Goal: Task Accomplishment & Management: Complete application form

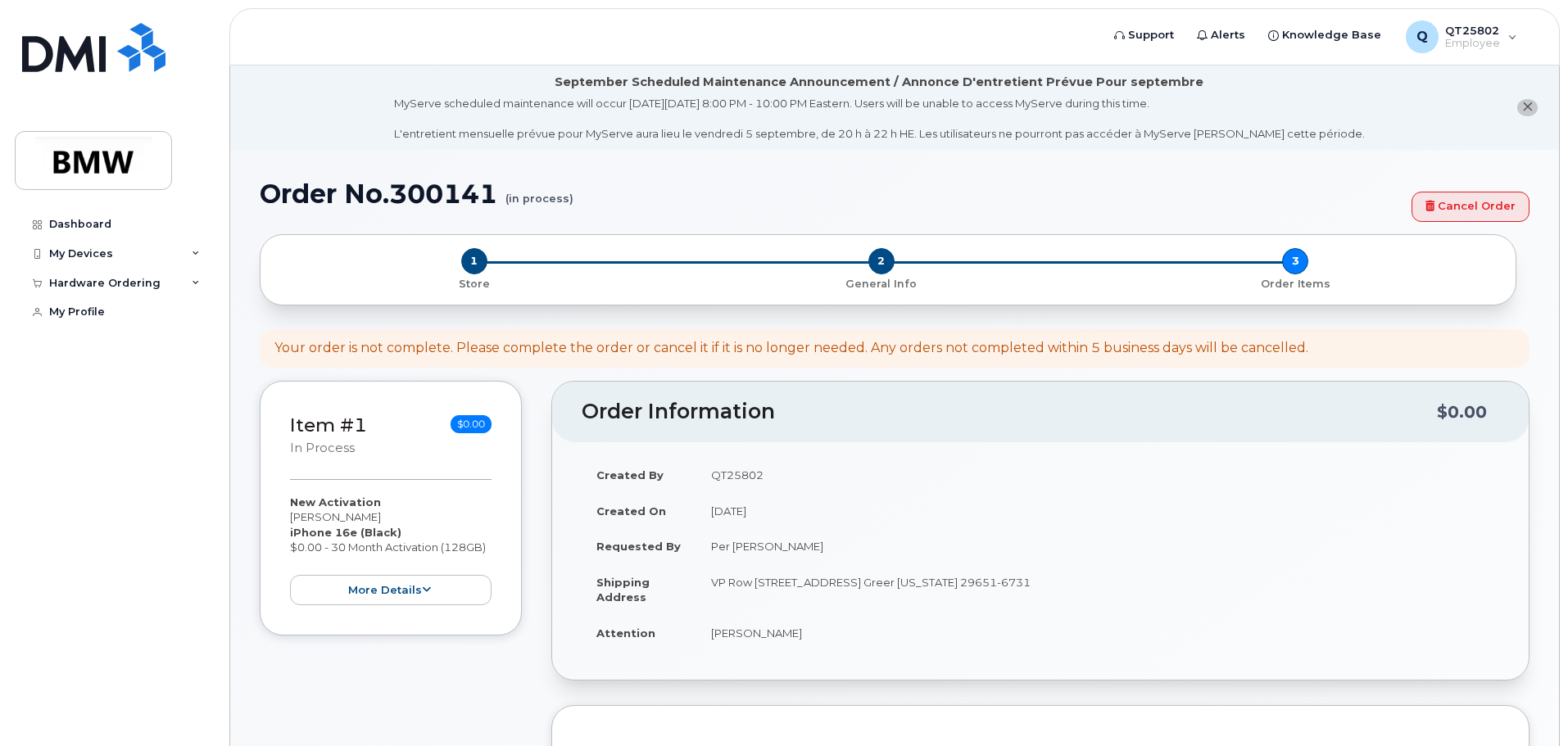
scroll to position [327, 0]
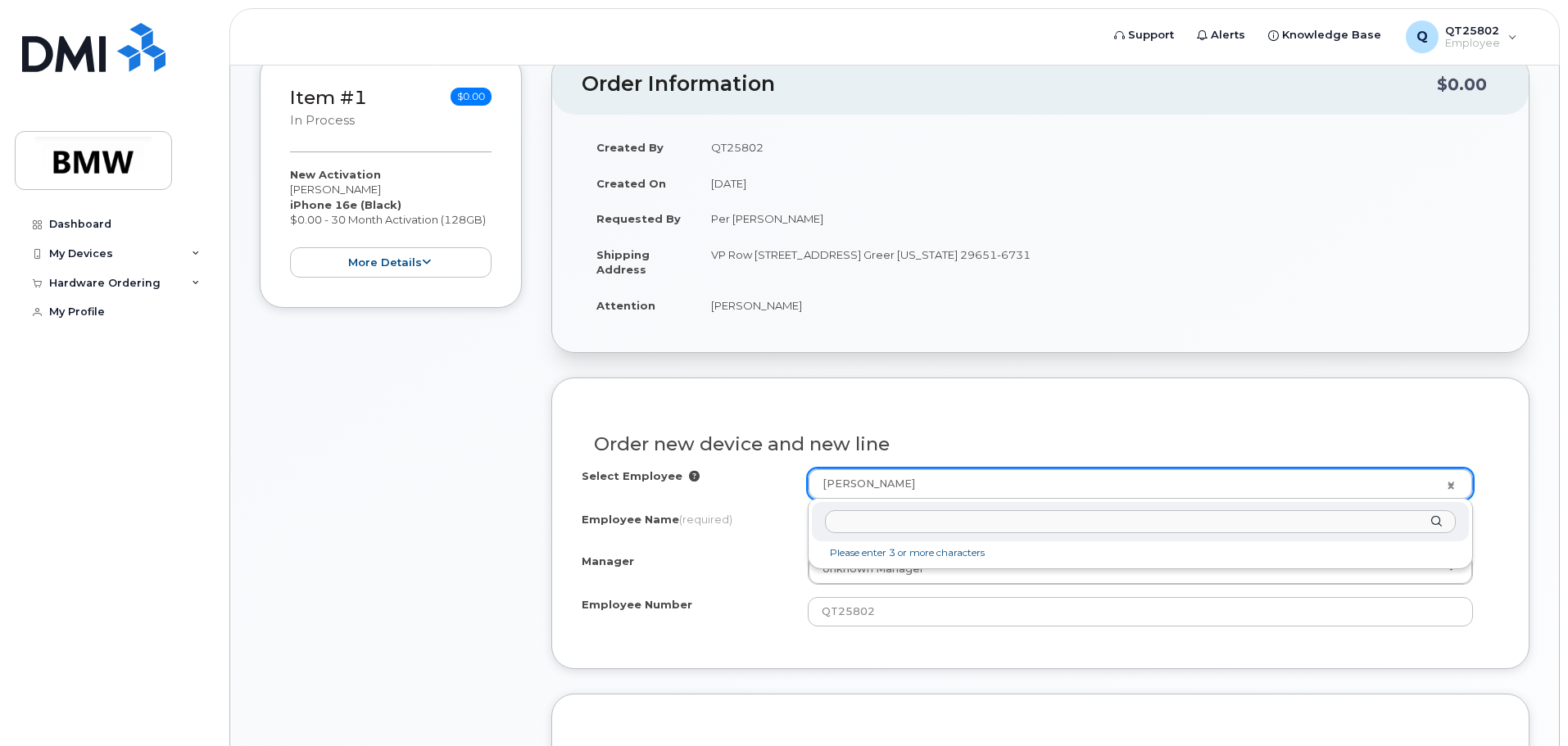
click at [867, 511] on input "text" at bounding box center [1140, 521] width 631 height 23
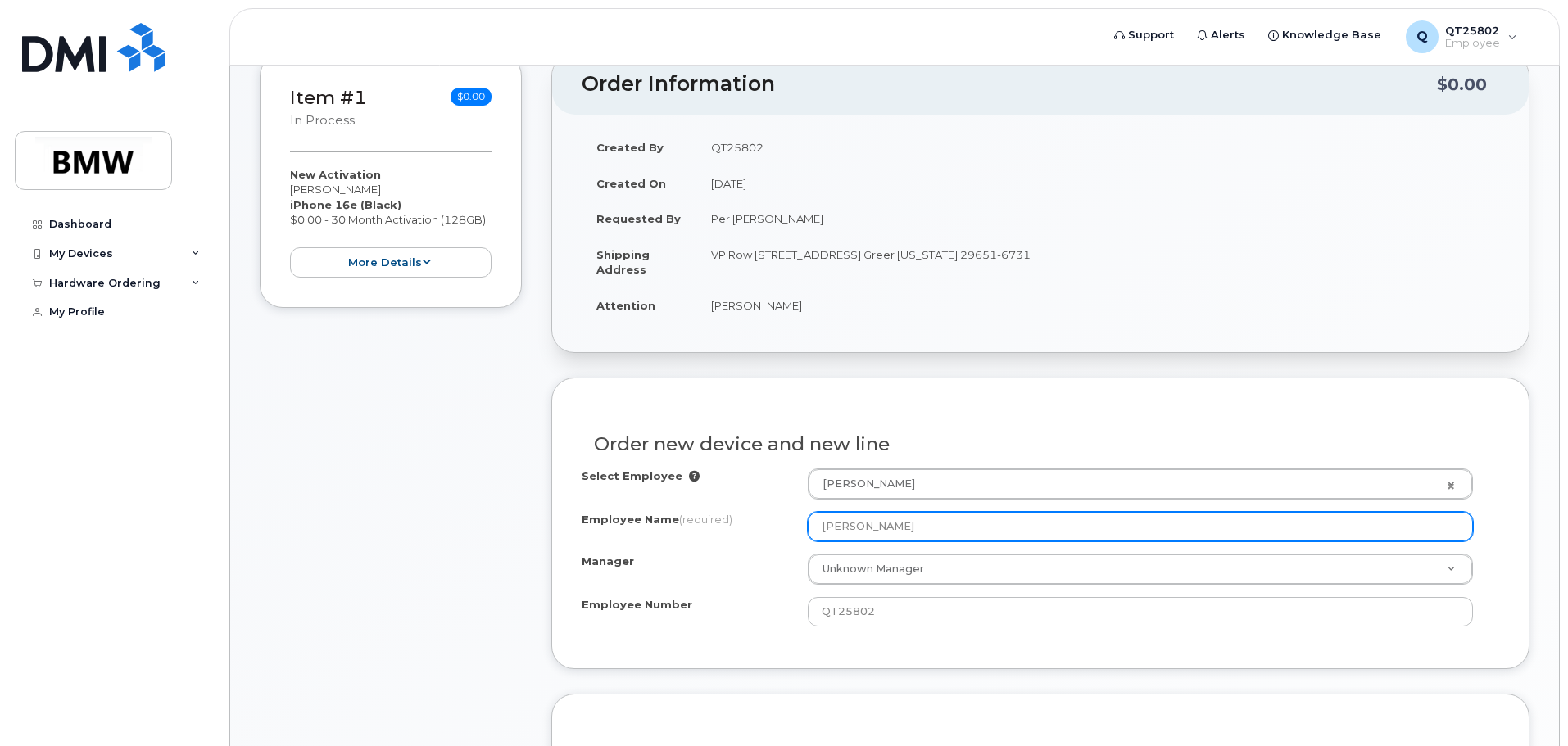
drag, startPoint x: 924, startPoint y: 514, endPoint x: 790, endPoint y: 517, distance: 134.0
click at [790, 517] on div "Employee Name (required) [PERSON_NAME]" at bounding box center [1040, 526] width 918 height 29
type input "[PERSON_NAME]"
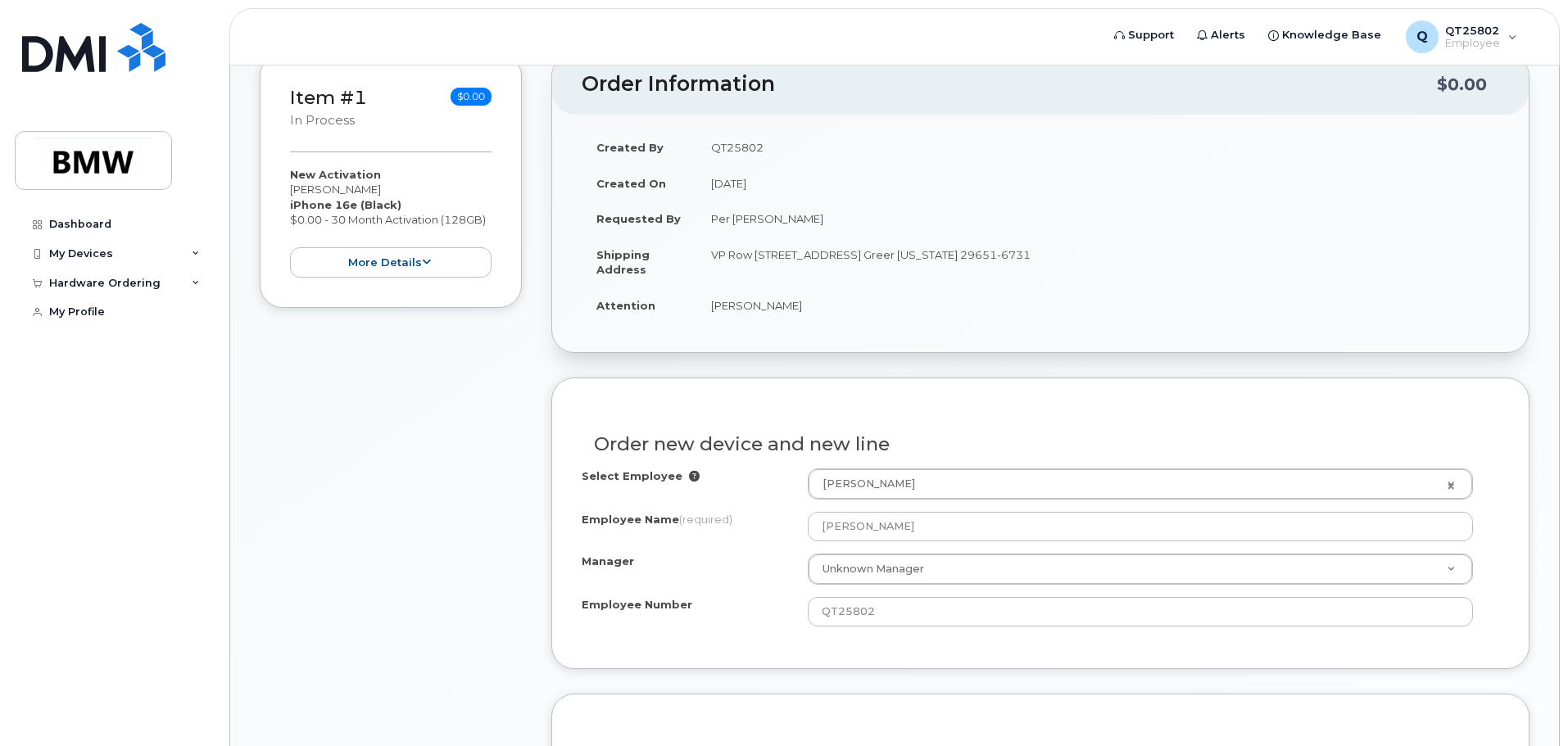
click at [788, 584] on div "Manager Unknown Manager Manager Manager [PERSON_NAME] [PERSON_NAME] [PERSON_NAM…" at bounding box center [1040, 569] width 918 height 31
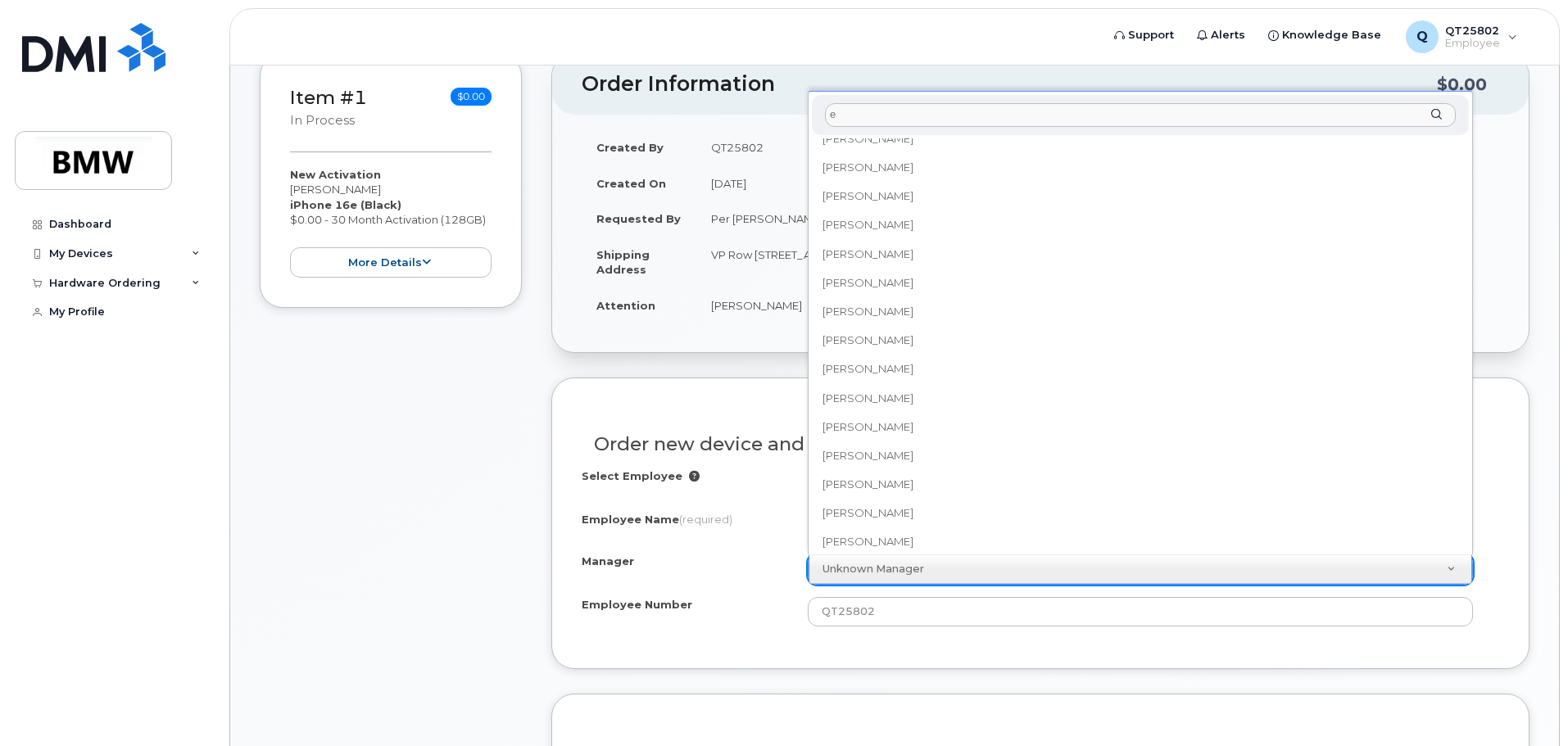
scroll to position [0, 0]
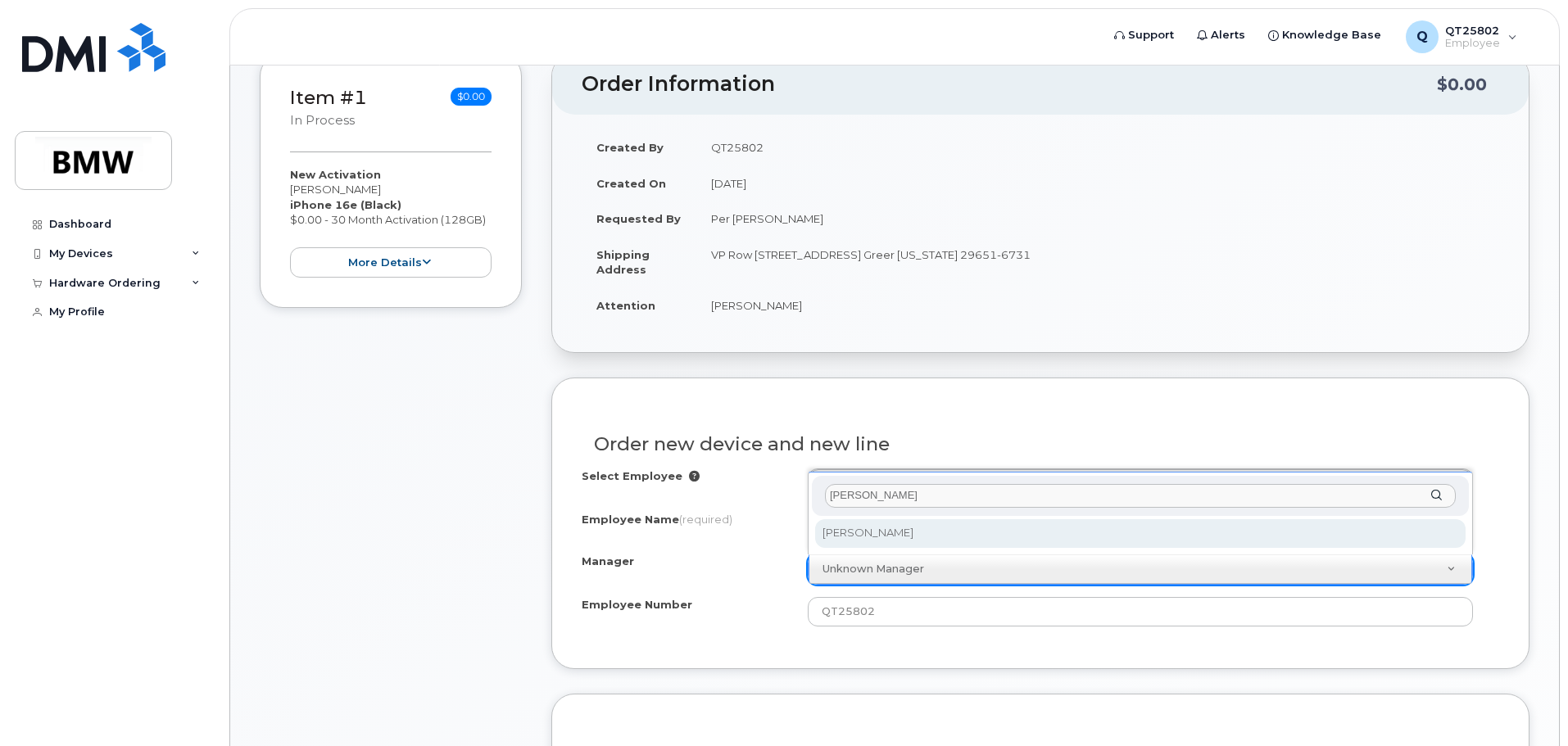
type input "[PERSON_NAME]"
select select "1895509"
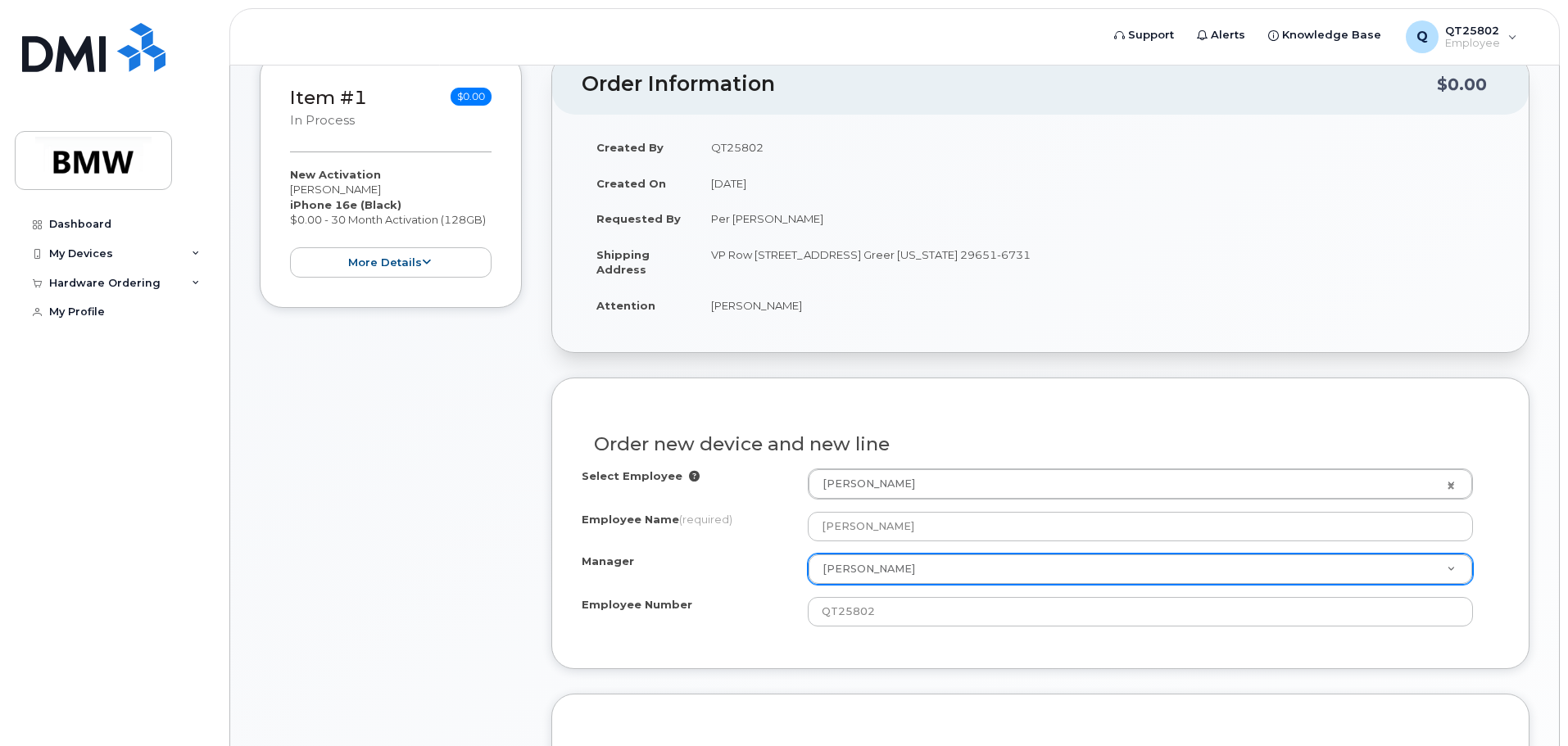
click at [914, 649] on div "Order new device and new line Select Employee [PERSON_NAME] 1898938 Employee Na…" at bounding box center [1040, 523] width 978 height 291
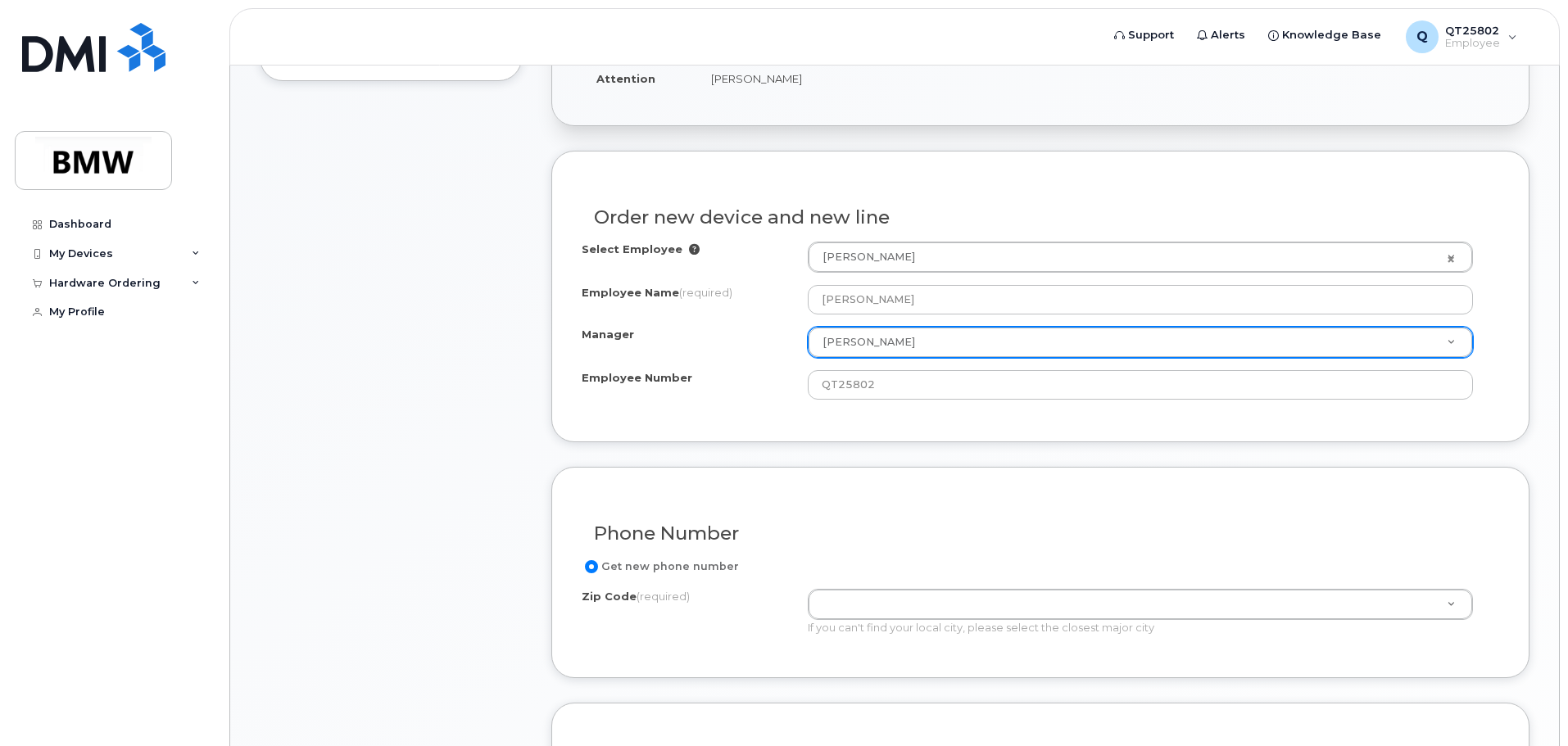
scroll to position [574, 0]
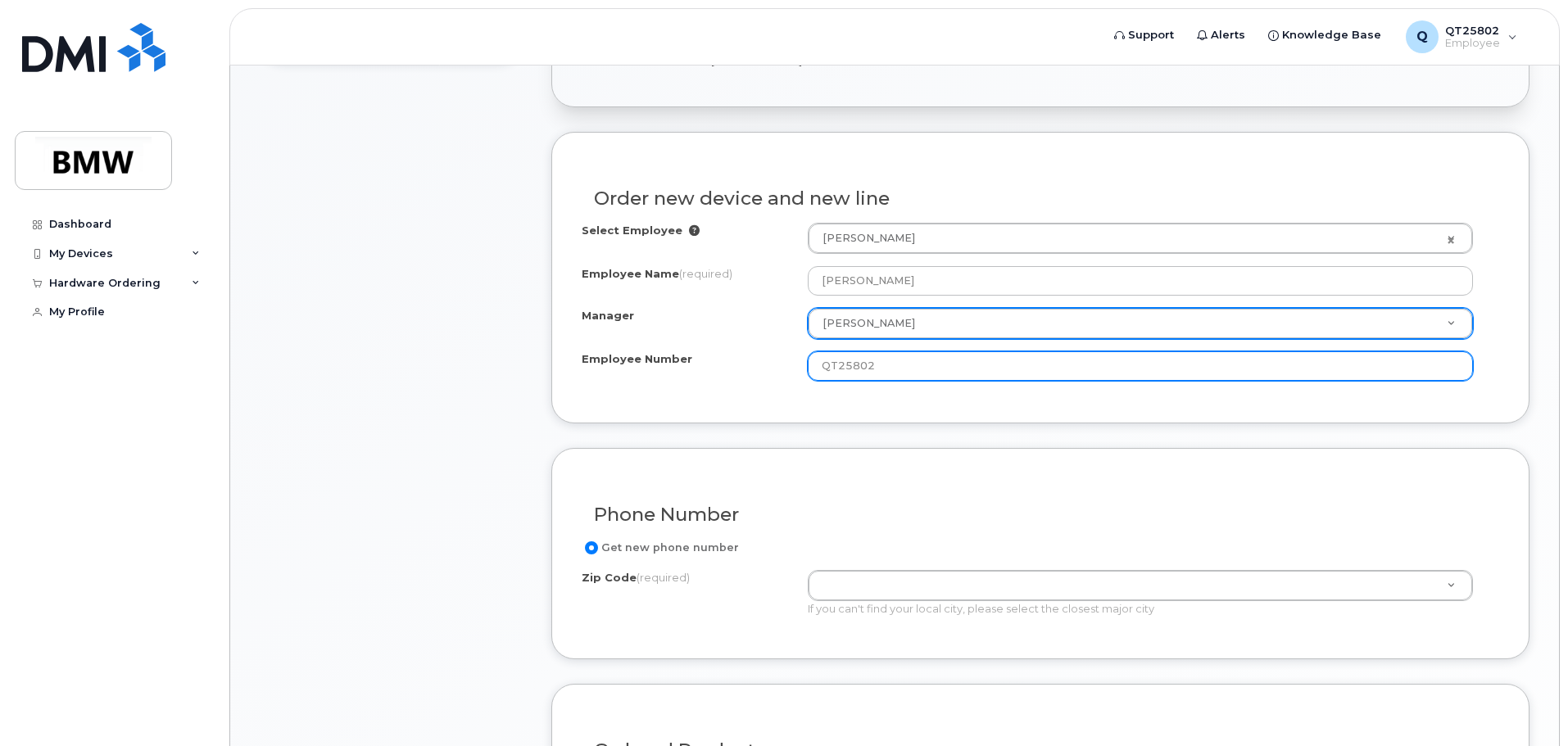
drag, startPoint x: 886, startPoint y: 364, endPoint x: 772, endPoint y: 358, distance: 114.2
click at [770, 358] on div "Employee Number QT25802" at bounding box center [1040, 366] width 918 height 29
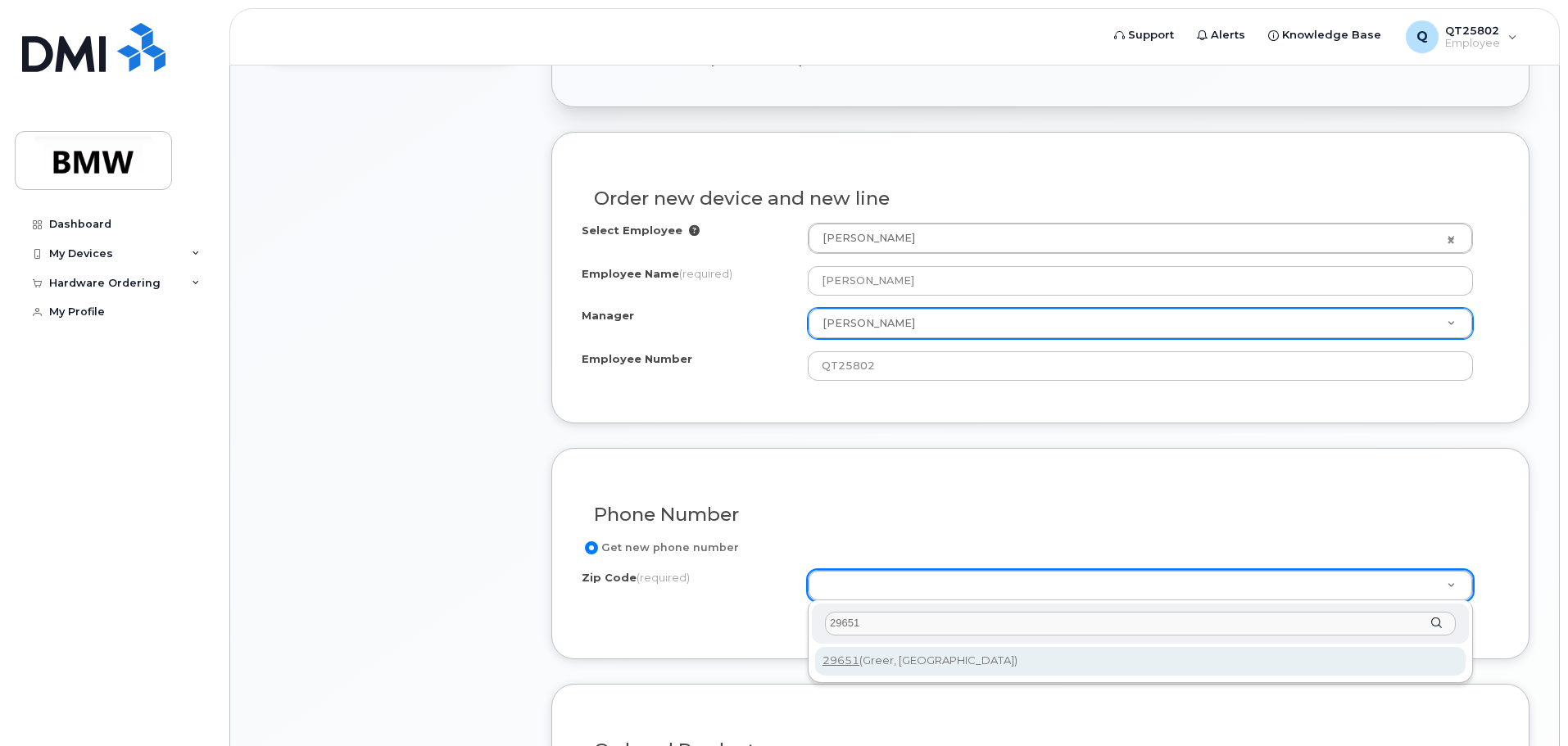
type input "29651"
type input "29651 (Greer, [GEOGRAPHIC_DATA])"
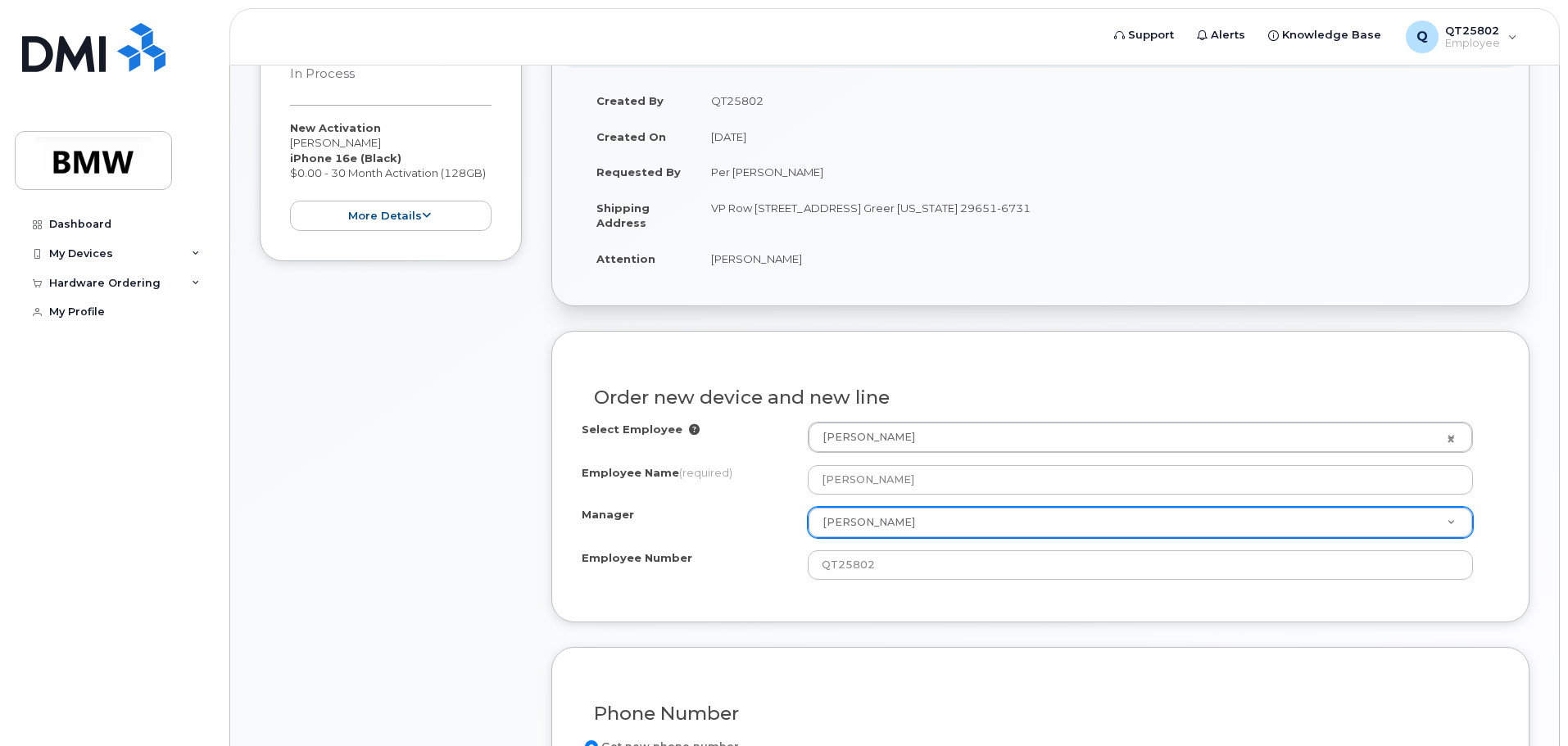
scroll to position [371, 0]
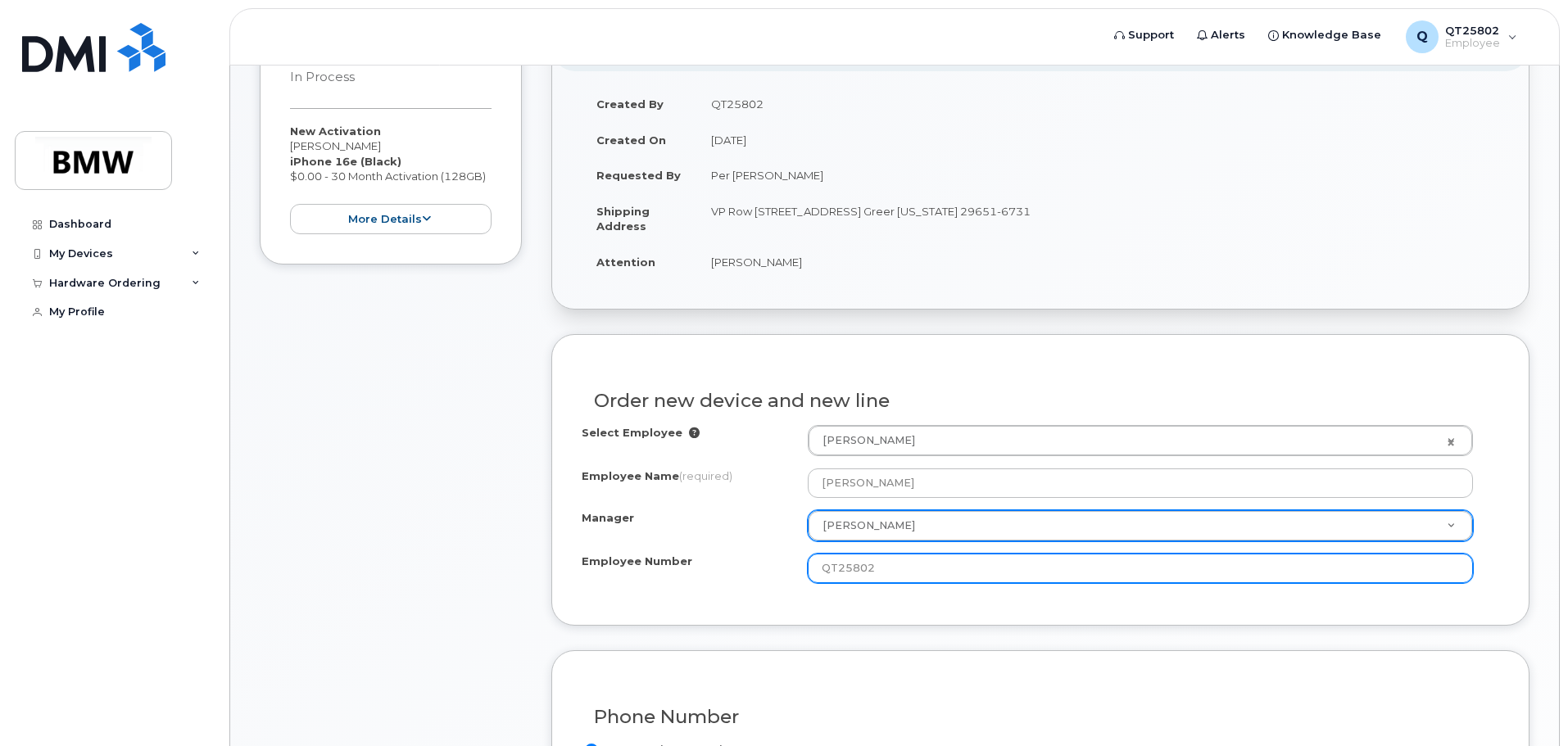
drag, startPoint x: 893, startPoint y: 573, endPoint x: 769, endPoint y: 544, distance: 127.3
click at [769, 544] on div "Select Employee [PERSON_NAME] 1898938 Employee Name (required) [PERSON_NAME] Ma…" at bounding box center [1040, 503] width 918 height 158
type input "Q670957"
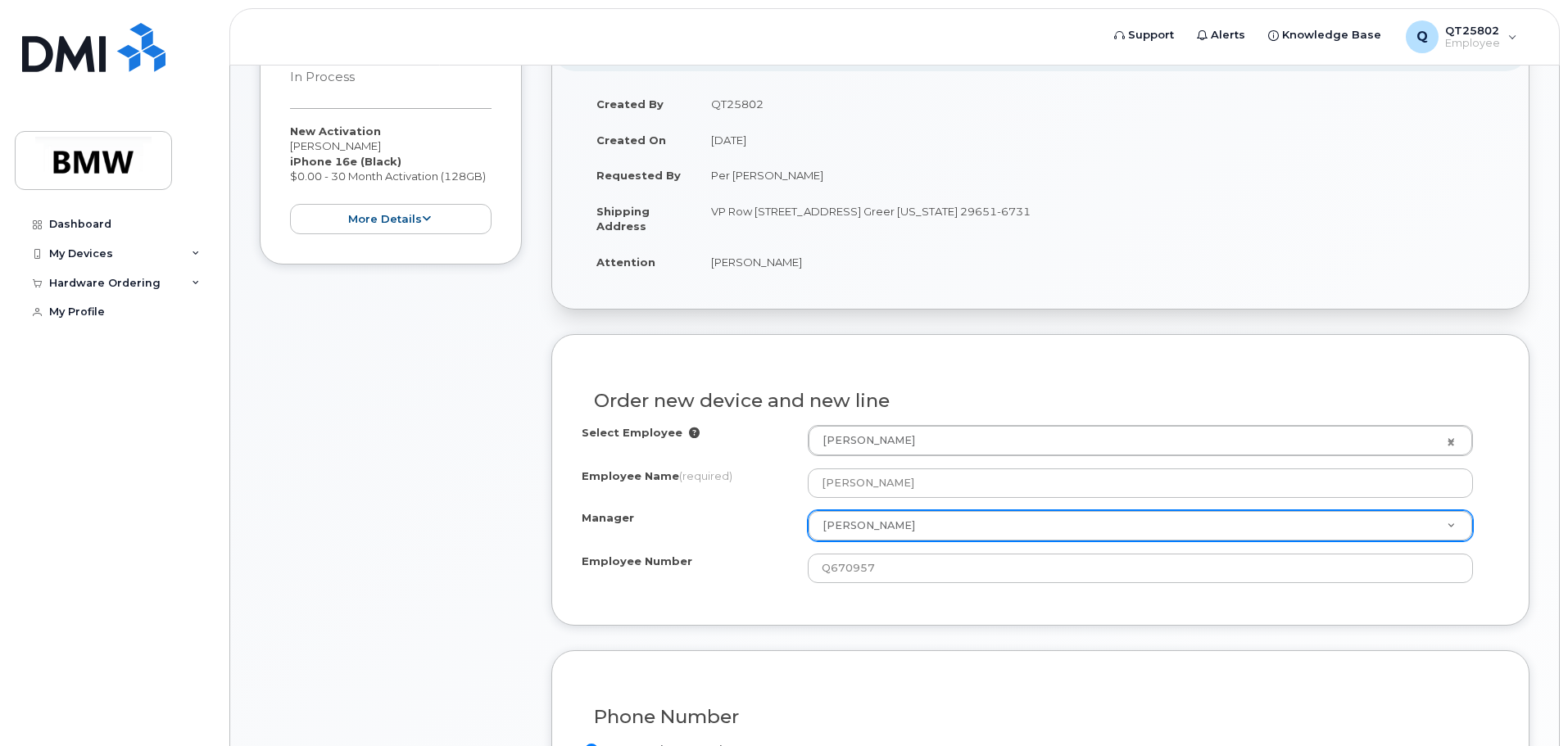
click at [857, 604] on div "Order new device and new line Select Employee [PERSON_NAME] 1898938 Employee Na…" at bounding box center [1040, 479] width 978 height 291
click at [1518, 540] on div "Order new device and new line Select Employee [PERSON_NAME] 1898938 Employee Na…" at bounding box center [1040, 479] width 978 height 291
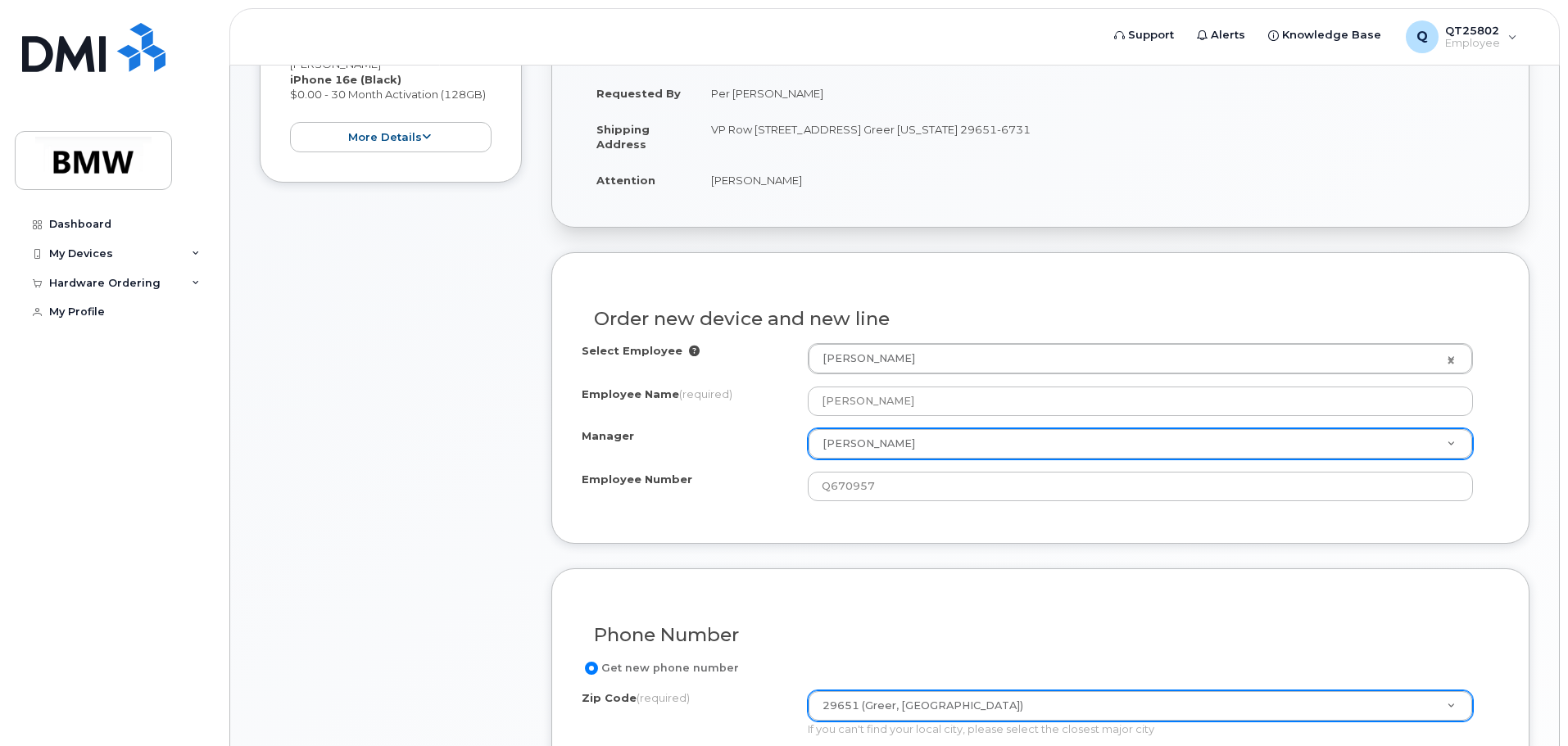
scroll to position [535, 0]
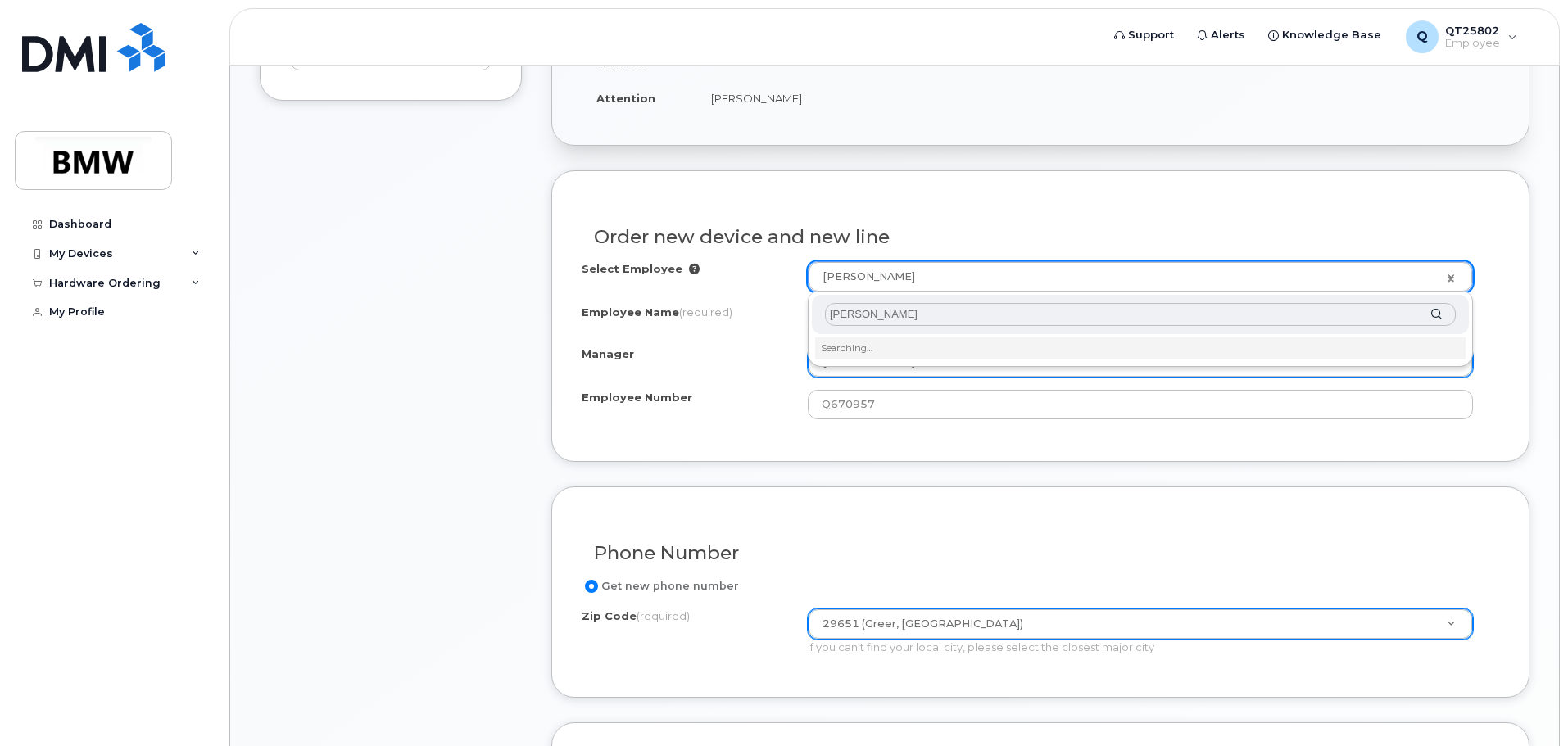
type input "[PERSON_NAME]"
click at [878, 349] on li "Searching…" at bounding box center [1140, 348] width 651 height 22
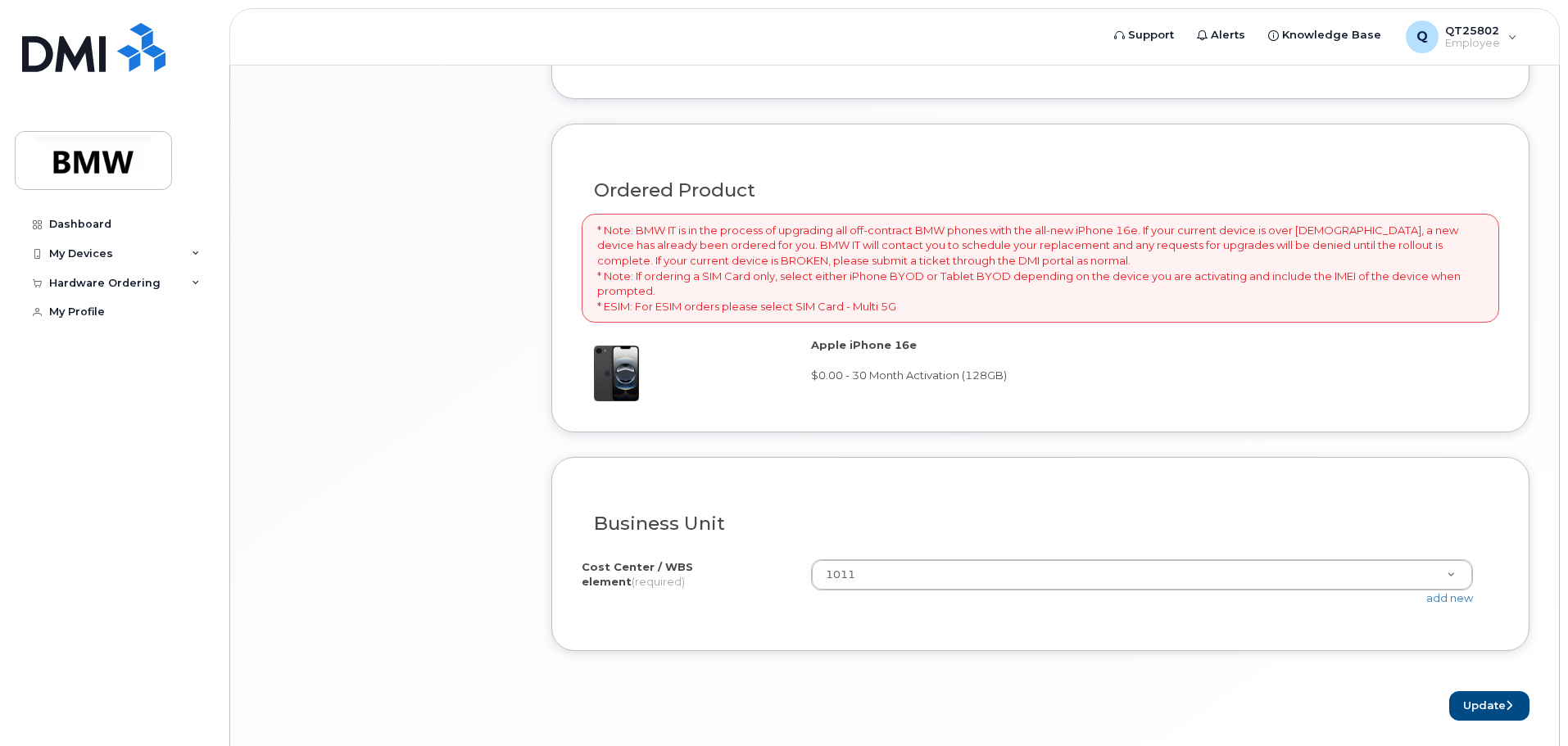
scroll to position [1189, 0]
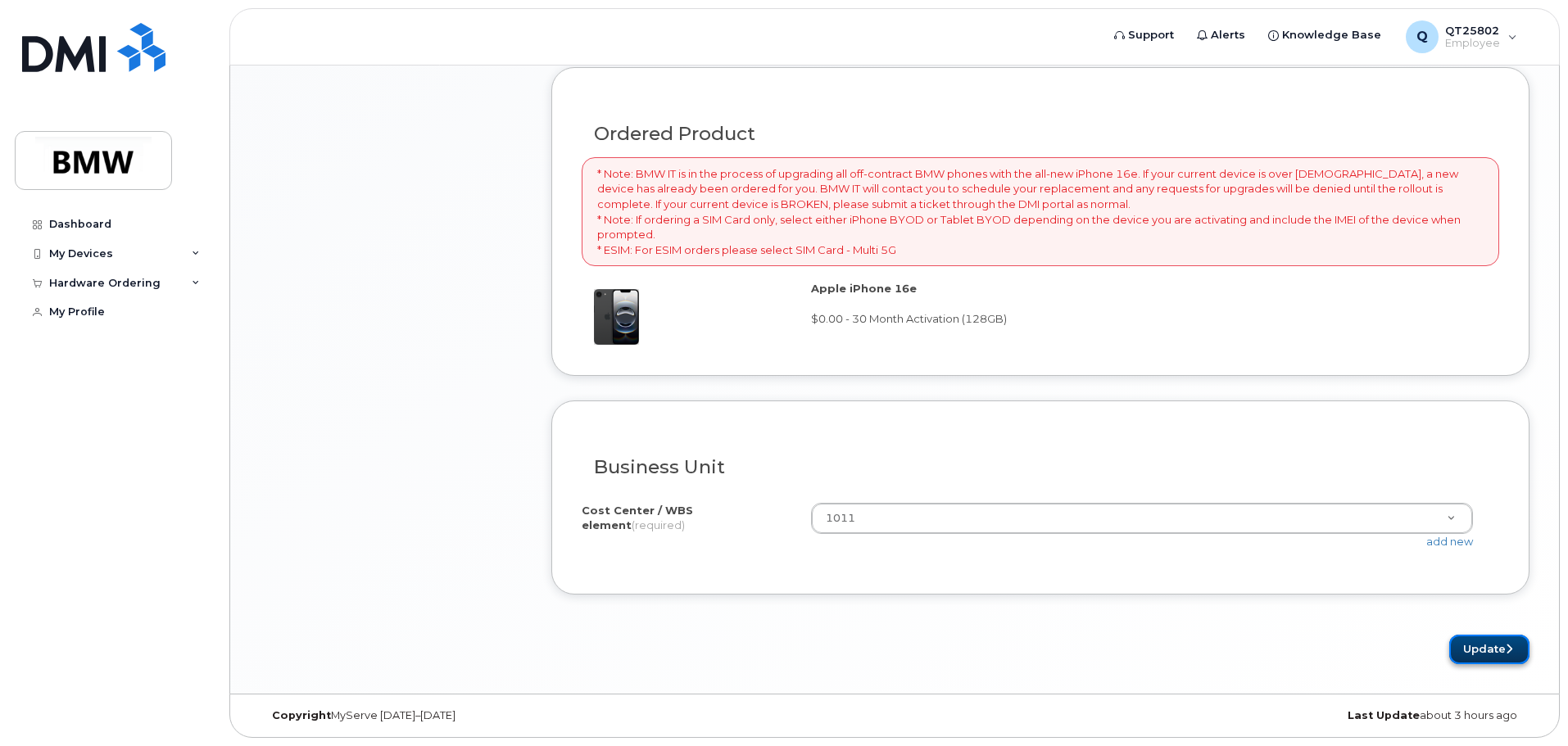
click at [1474, 645] on button "Update" at bounding box center [1490, 649] width 81 height 30
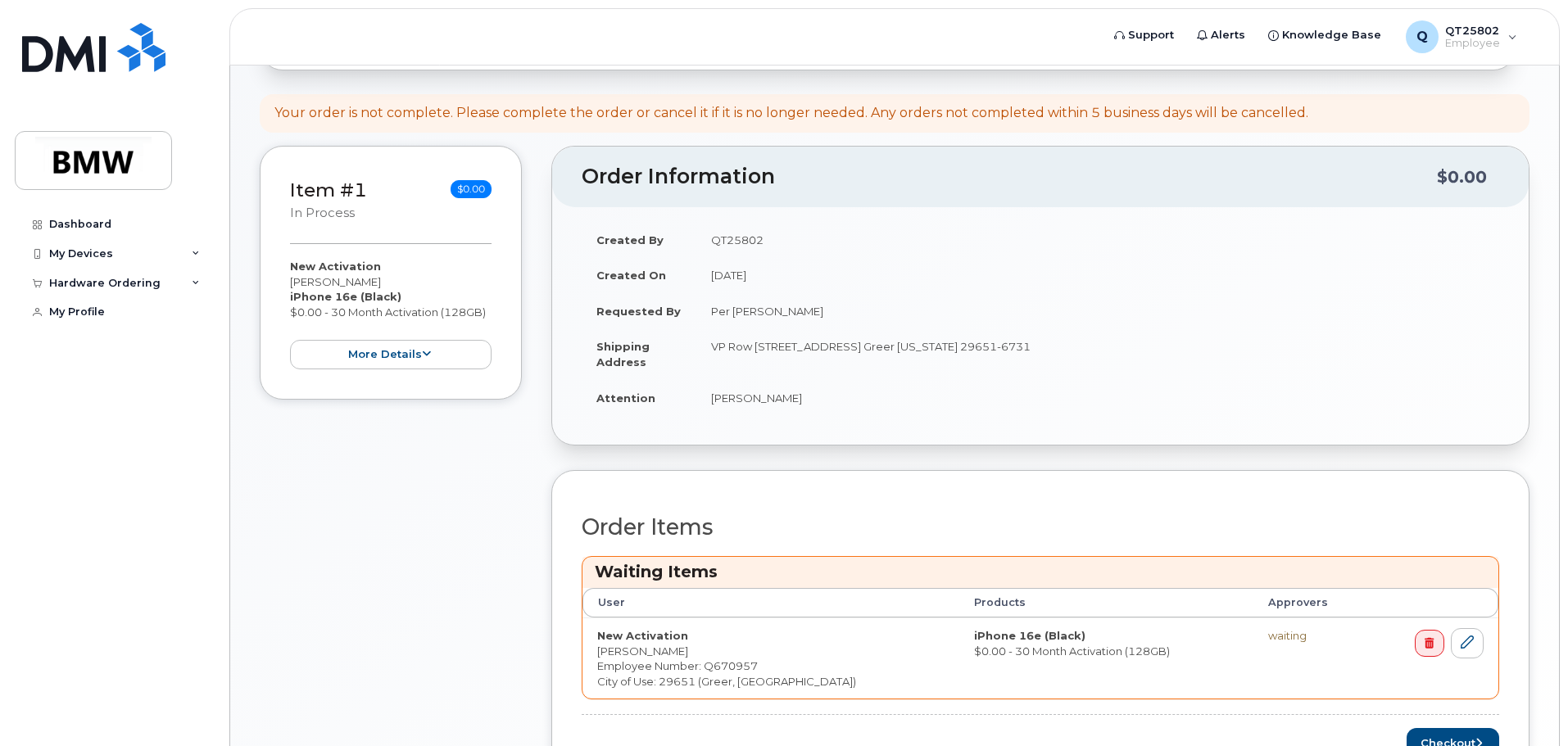
scroll to position [410, 0]
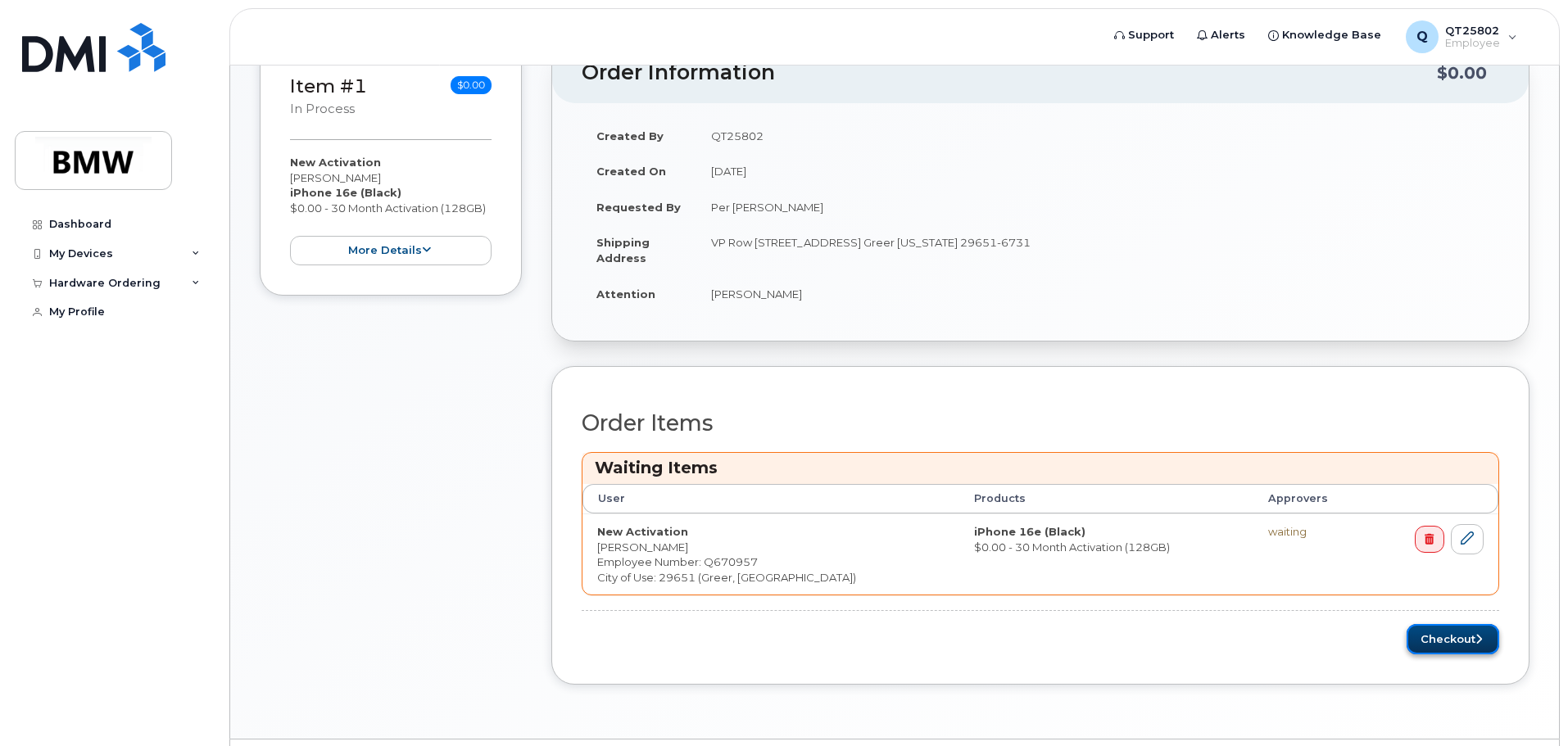
click at [1449, 636] on button "Checkout" at bounding box center [1453, 639] width 93 height 30
